Goal: Navigation & Orientation: Find specific page/section

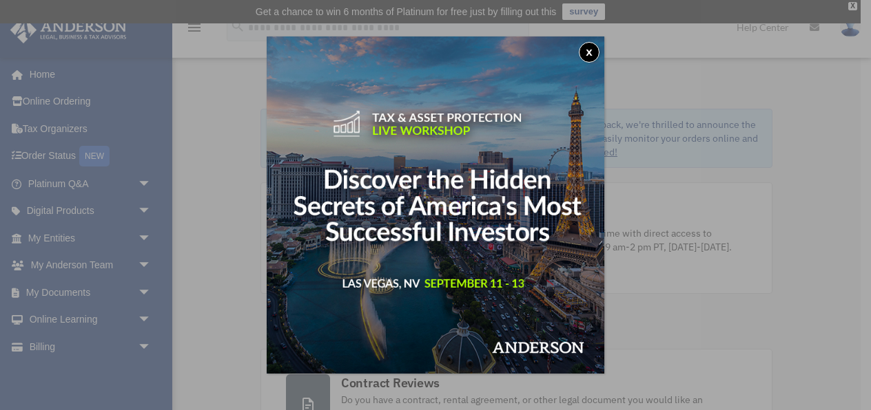
click at [588, 50] on button "x" at bounding box center [589, 52] width 21 height 21
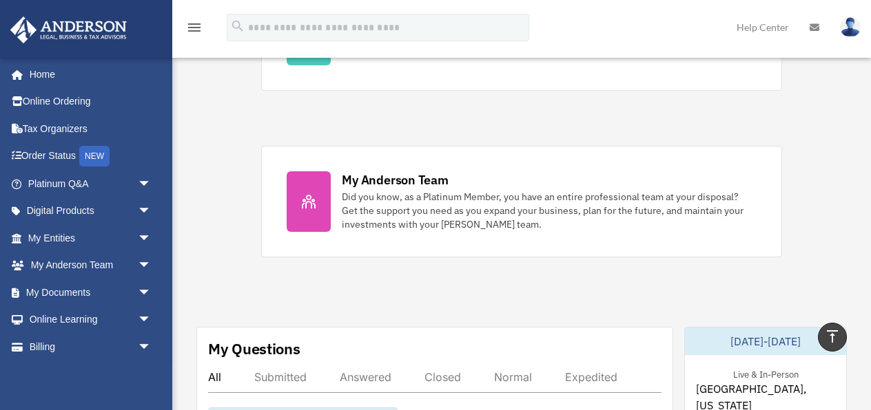
scroll to position [519, 0]
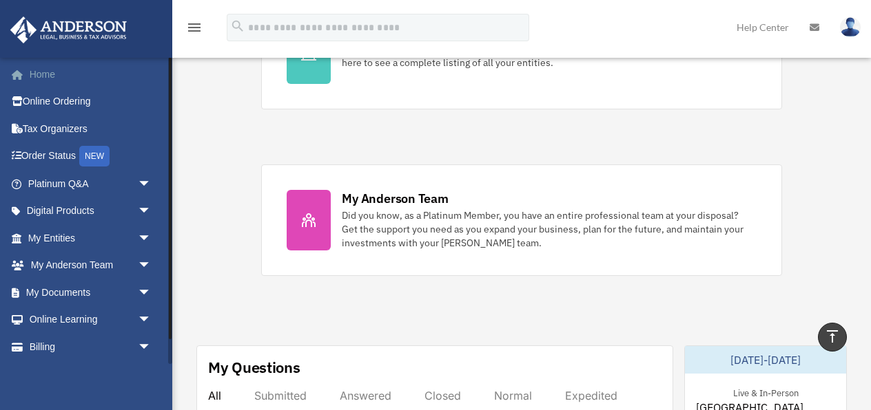
click at [45, 76] on link "Home" at bounding box center [91, 75] width 163 height 28
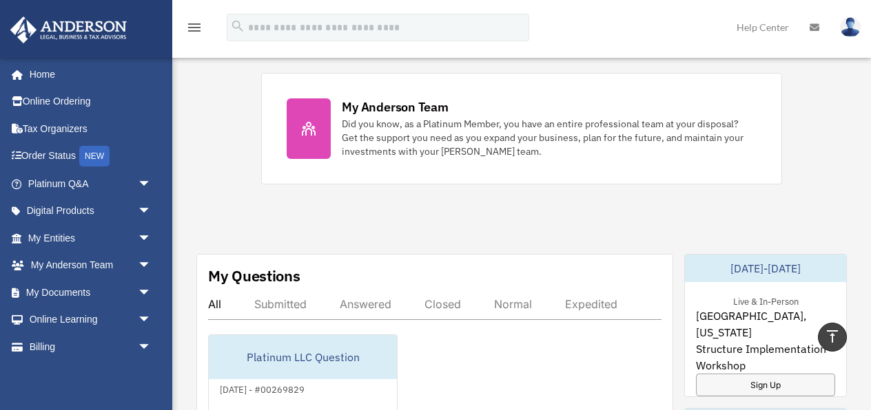
scroll to position [606, 0]
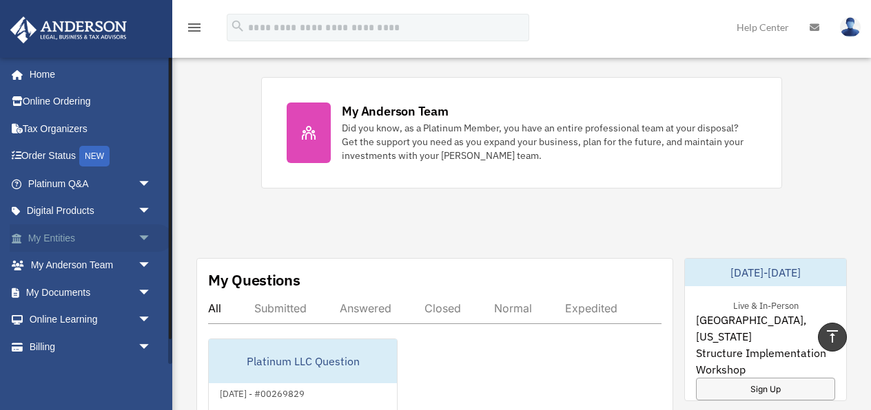
click at [37, 239] on link "My Entities arrow_drop_down" at bounding box center [91, 239] width 163 height 28
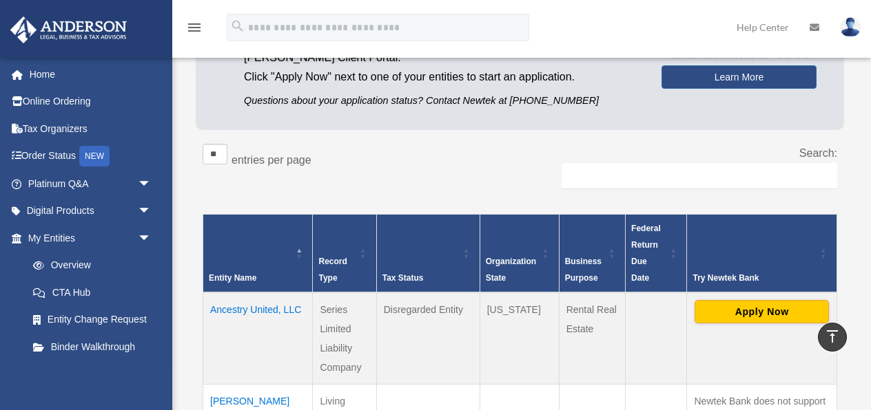
scroll to position [158, 0]
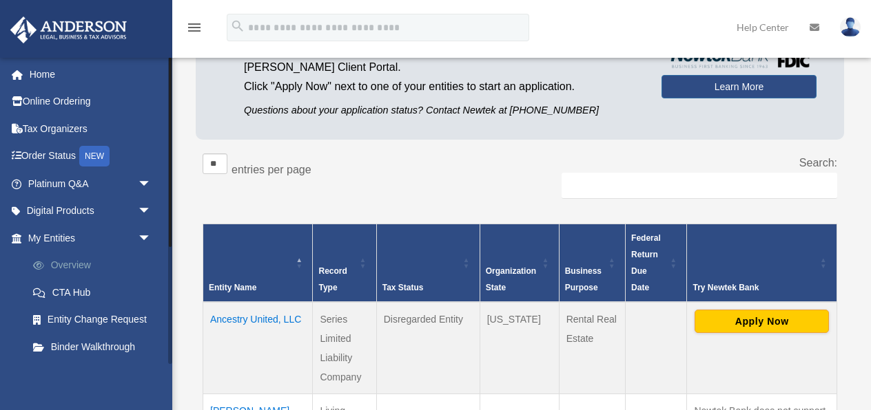
click at [70, 260] on link "Overview" at bounding box center [95, 266] width 153 height 28
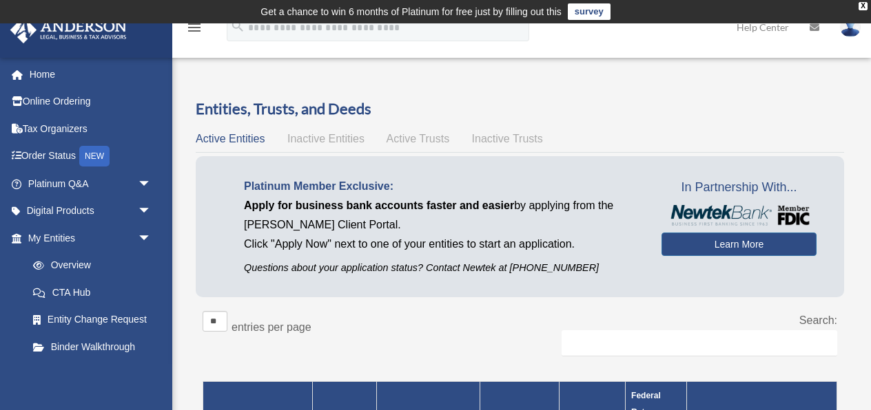
click at [342, 140] on span "Inactive Entities" at bounding box center [325, 139] width 77 height 12
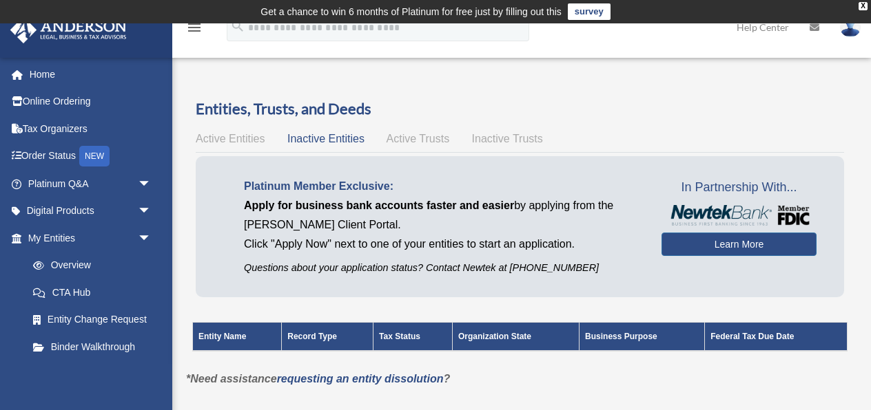
click at [232, 140] on span "Active Entities" at bounding box center [230, 139] width 69 height 12
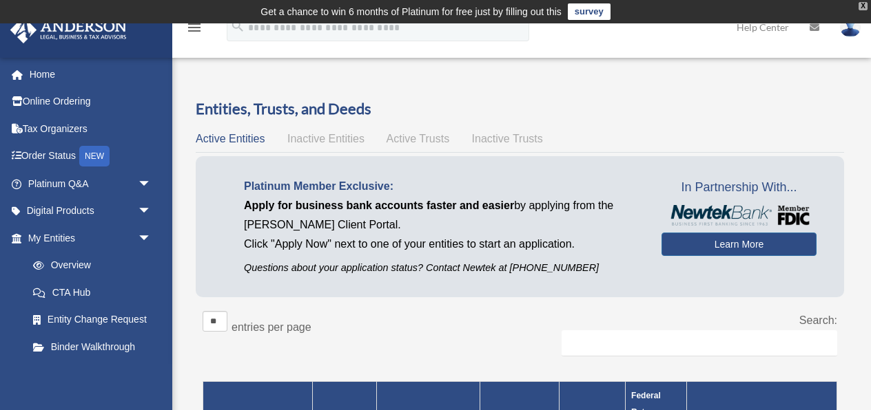
click at [864, 8] on div "X" at bounding box center [862, 6] width 9 height 8
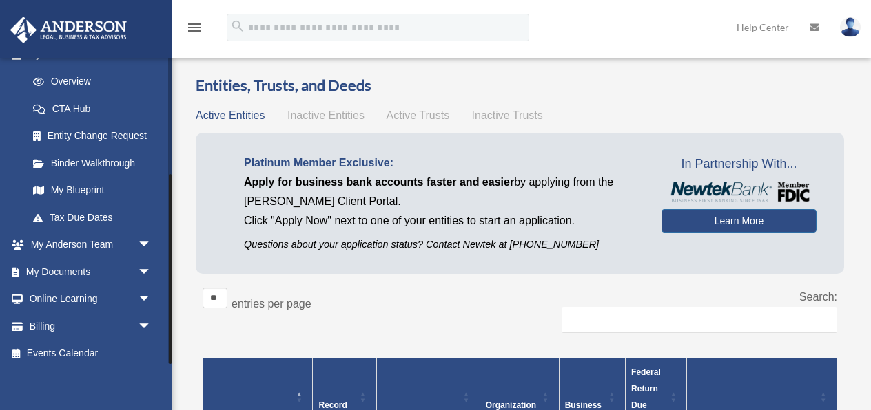
scroll to position [190, 0]
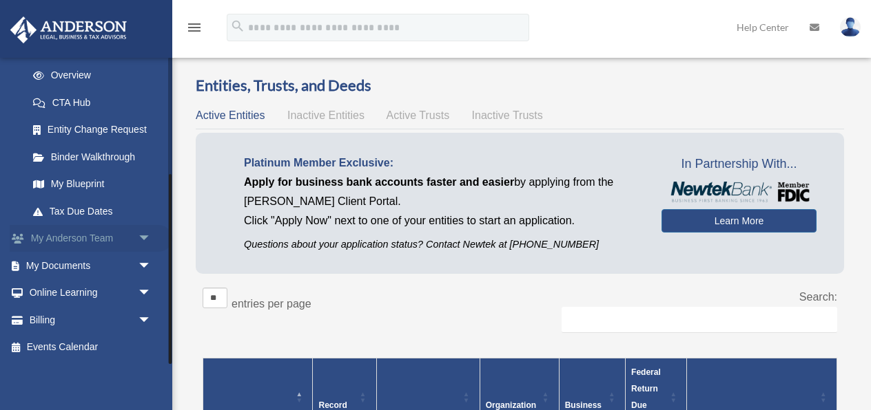
click at [56, 235] on link "My Anderson Team arrow_drop_down" at bounding box center [91, 239] width 163 height 28
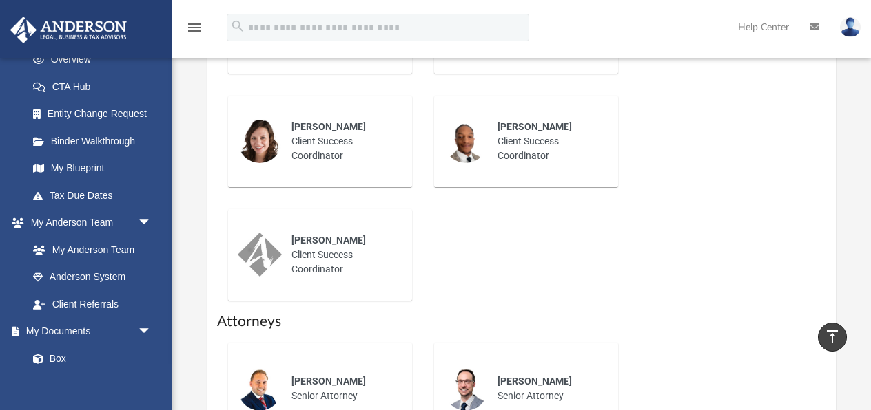
scroll to position [720, 0]
click at [324, 134] on div "[PERSON_NAME] Client Success Coordinator" at bounding box center [342, 142] width 121 height 63
click at [322, 130] on span "[PERSON_NAME]" at bounding box center [328, 127] width 74 height 11
click at [335, 143] on div "[PERSON_NAME] Client Success Coordinator" at bounding box center [342, 142] width 121 height 63
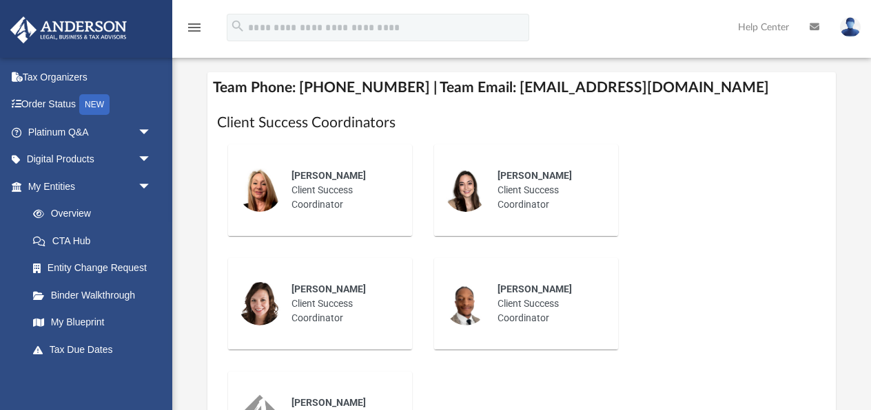
scroll to position [560, 0]
